Goal: Task Accomplishment & Management: Use online tool/utility

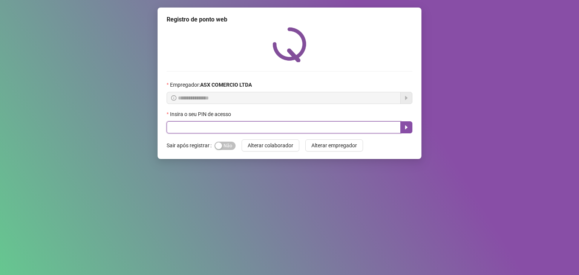
click at [215, 132] on input "text" at bounding box center [284, 127] width 234 height 12
type input "*****"
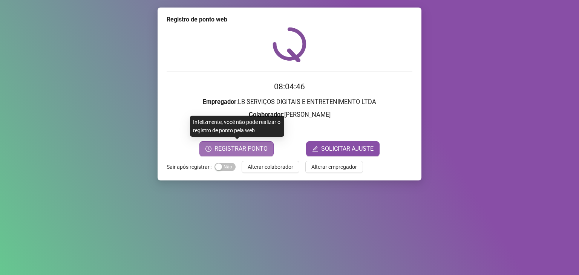
click at [258, 149] on span "REGISTRAR PONTO" at bounding box center [241, 148] width 53 height 9
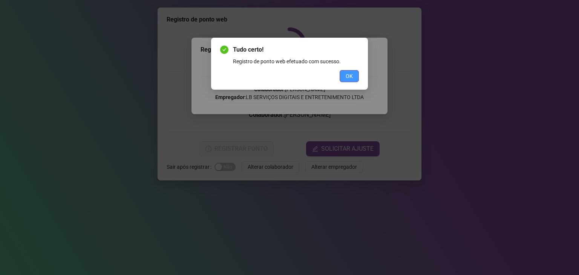
click at [346, 77] on span "OK" at bounding box center [349, 76] width 7 height 8
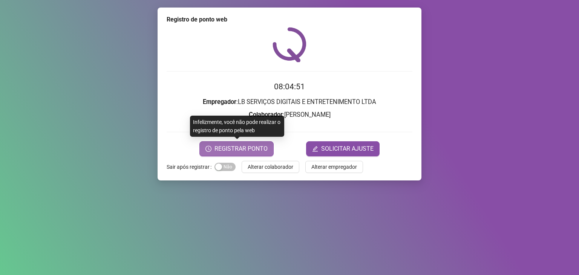
click at [250, 151] on span "REGISTRAR PONTO" at bounding box center [241, 148] width 53 height 9
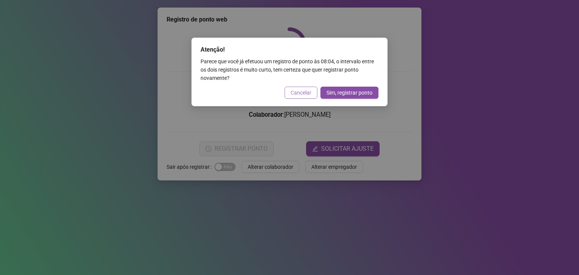
click at [307, 89] on span "Cancelar" at bounding box center [301, 93] width 21 height 8
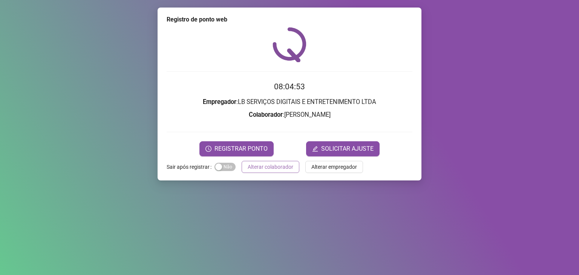
click at [264, 166] on span "Alterar colaborador" at bounding box center [271, 167] width 46 height 8
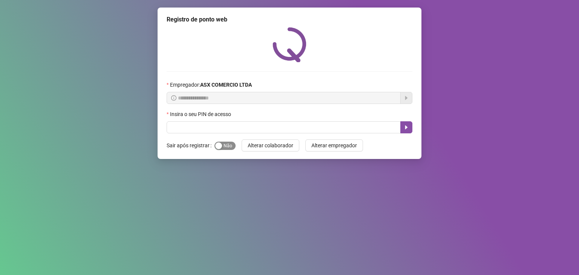
click at [228, 148] on span "Sim Não" at bounding box center [225, 146] width 21 height 8
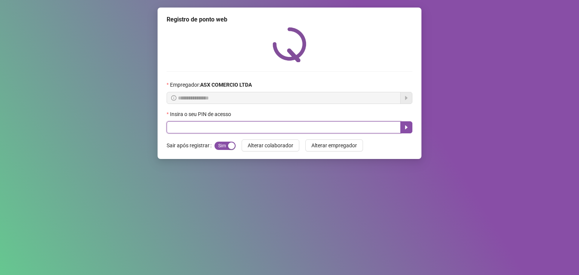
click at [230, 128] on input "text" at bounding box center [284, 127] width 234 height 12
type input "*****"
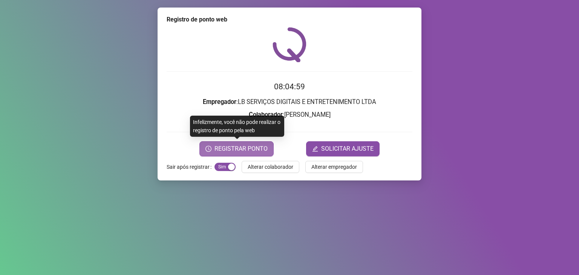
click at [238, 144] on span "REGISTRAR PONTO" at bounding box center [241, 148] width 53 height 9
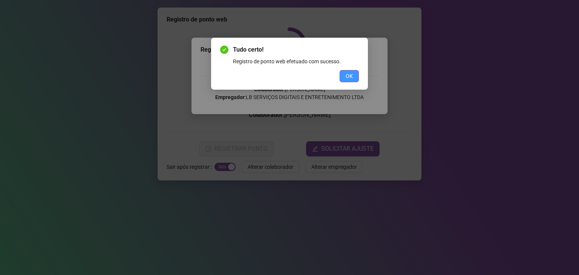
click at [353, 78] on button "OK" at bounding box center [349, 76] width 19 height 12
